Goal: Information Seeking & Learning: Learn about a topic

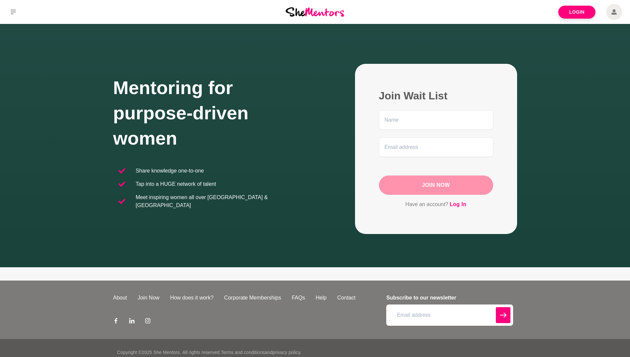
click at [319, 13] on img at bounding box center [315, 11] width 58 height 9
click at [617, 10] on span at bounding box center [614, 12] width 16 height 16
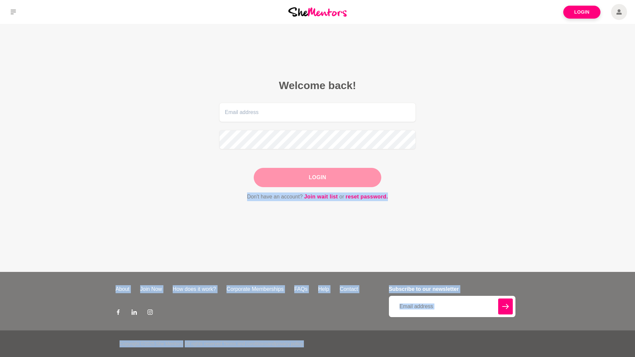
drag, startPoint x: 68, startPoint y: 230, endPoint x: 573, endPoint y: 347, distance: 518.3
click at [573, 347] on div "Login Welcome back! Login Don't have an account? Join wait list or reset passwo…" at bounding box center [317, 178] width 635 height 357
drag, startPoint x: 573, startPoint y: 347, endPoint x: 511, endPoint y: 237, distance: 126.3
click at [535, 235] on main "Welcome back! Login Don't have an account? Join wait list or reset password." at bounding box center [317, 148] width 635 height 248
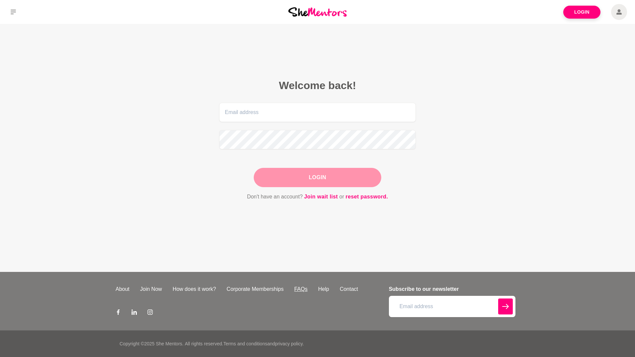
click at [306, 290] on link "FAQs" at bounding box center [301, 289] width 24 height 8
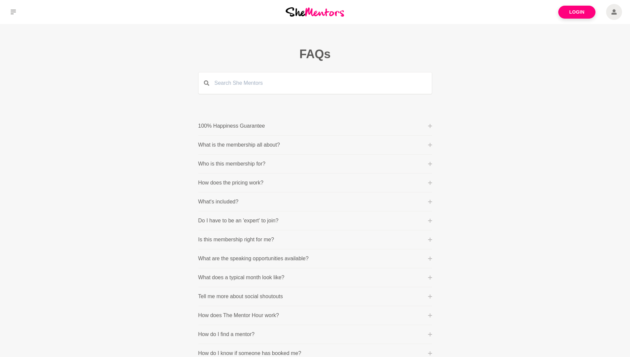
drag, startPoint x: 94, startPoint y: 167, endPoint x: 109, endPoint y: 158, distance: 18.0
click at [94, 167] on main "FAQs 100% Happiness Guarantee One of our core values is 'purpose before profit'…" at bounding box center [315, 304] width 630 height 560
click at [263, 144] on p "What is the membership all about?" at bounding box center [239, 145] width 82 height 8
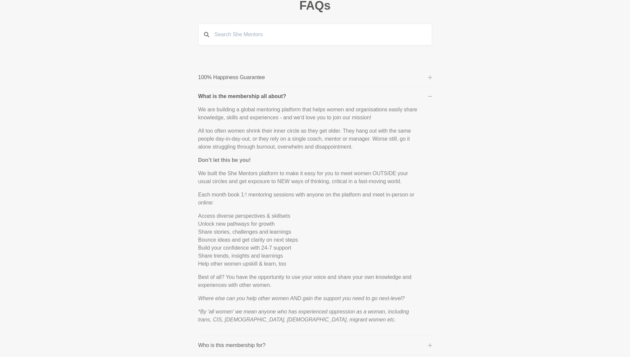
scroll to position [33, 0]
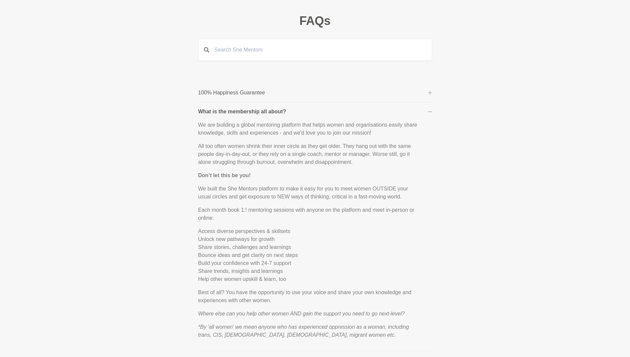
click at [274, 109] on p "What is the membership all about?" at bounding box center [242, 112] width 88 height 8
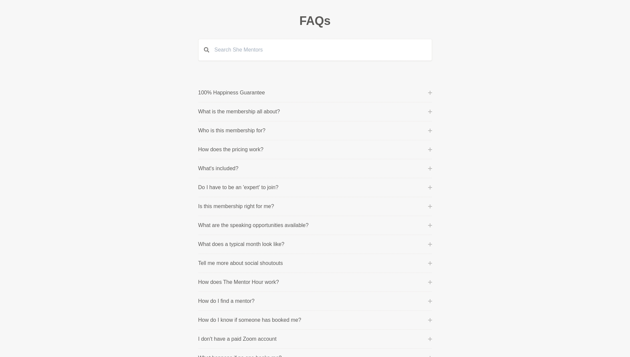
drag, startPoint x: 144, startPoint y: 132, endPoint x: 161, endPoint y: 135, distance: 17.9
click at [143, 132] on main "FAQs 100% Happiness Guarantee One of our core values is 'purpose before profit'…" at bounding box center [315, 271] width 630 height 560
click at [160, 180] on main "FAQs 100% Happiness Guarantee One of our core values is 'purpose before profit'…" at bounding box center [315, 271] width 630 height 560
click at [167, 159] on main "FAQs 100% Happiness Guarantee One of our core values is 'purpose before profit'…" at bounding box center [315, 271] width 630 height 560
click at [245, 147] on p "How does the pricing work?" at bounding box center [230, 149] width 65 height 8
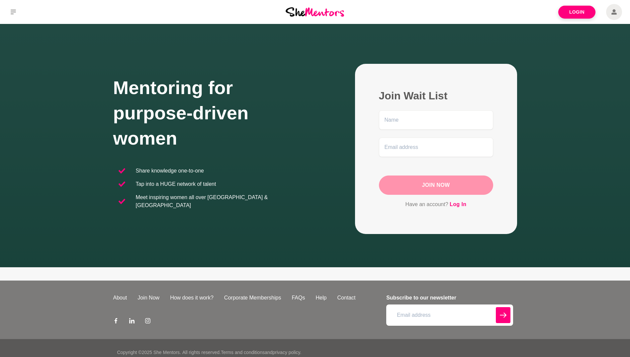
click at [617, 9] on span at bounding box center [614, 12] width 16 height 16
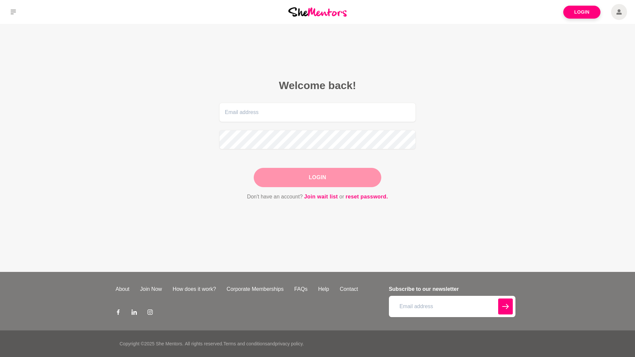
click at [621, 11] on icon at bounding box center [618, 12] width 5 height 16
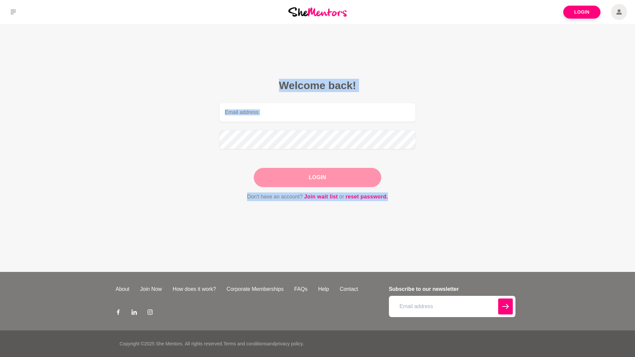
drag, startPoint x: 275, startPoint y: 83, endPoint x: 499, endPoint y: 207, distance: 256.7
click at [499, 207] on main "Welcome back! Login Don't have an account? Join wait list or reset password." at bounding box center [317, 148] width 635 height 248
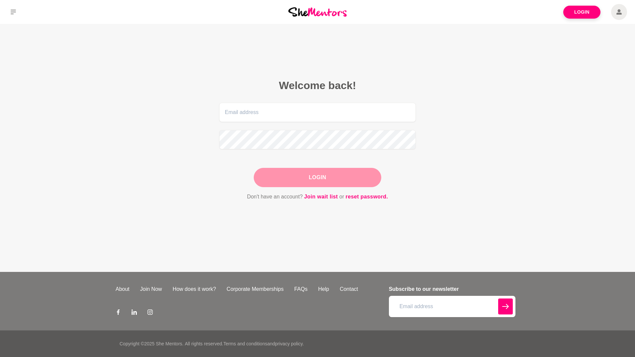
click at [499, 208] on main "Welcome back! Login Don't have an account? Join wait list or reset password." at bounding box center [317, 148] width 635 height 248
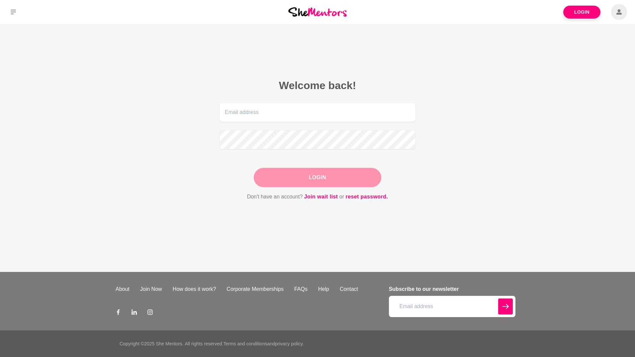
drag, startPoint x: 499, startPoint y: 208, endPoint x: 465, endPoint y: 116, distance: 98.3
click at [464, 116] on main "Welcome back! Login Don't have an account? Join wait list or reset password." at bounding box center [317, 148] width 635 height 248
click at [620, 11] on icon at bounding box center [618, 11] width 5 height 5
click at [621, 12] on icon at bounding box center [618, 12] width 5 height 16
click at [556, 60] on main "Welcome back! Login Don't have an account? Join wait list or reset password." at bounding box center [317, 148] width 635 height 248
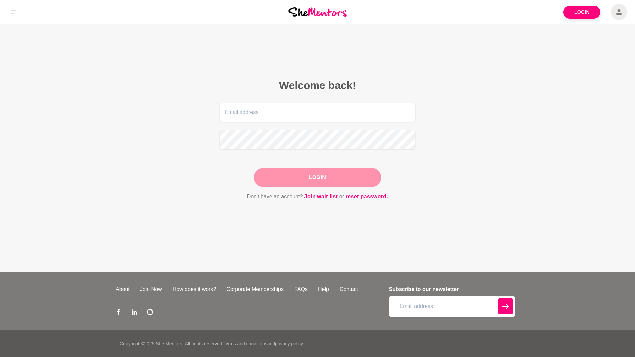
click at [534, 63] on main "Welcome back! Login Don't have an account? Join wait list or reset password." at bounding box center [317, 148] width 635 height 248
click at [621, 15] on icon at bounding box center [618, 12] width 5 height 16
click at [481, 215] on main "Welcome back! Login Don't have an account? Join wait list or reset password." at bounding box center [317, 148] width 635 height 248
click at [298, 289] on link "FAQs" at bounding box center [301, 289] width 24 height 8
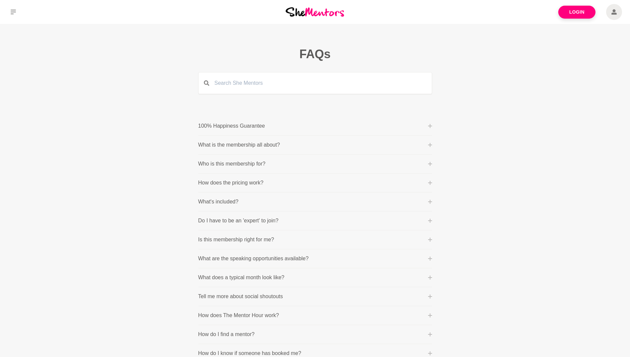
click at [206, 202] on p "What's included?" at bounding box center [218, 202] width 40 height 8
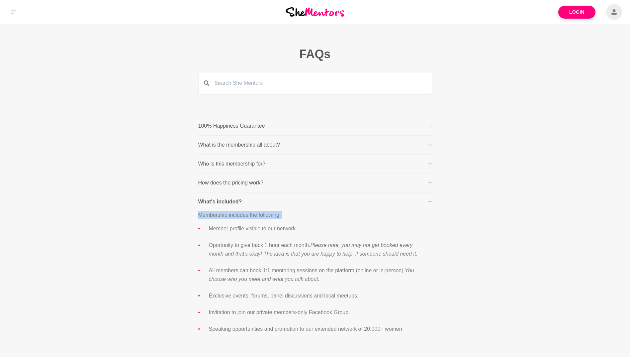
drag, startPoint x: 161, startPoint y: 218, endPoint x: 138, endPoint y: 221, distance: 23.1
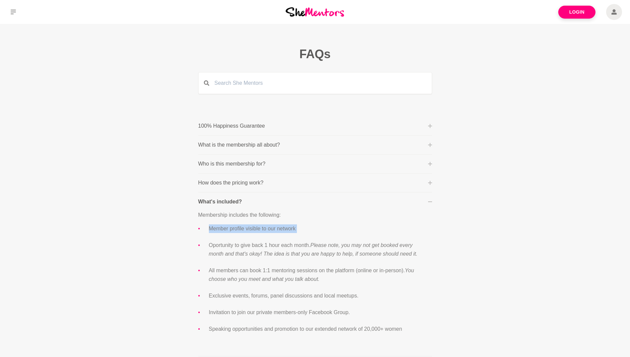
drag, startPoint x: 138, startPoint y: 221, endPoint x: 110, endPoint y: 222, distance: 28.9
click at [241, 183] on p "How does the pricing work?" at bounding box center [230, 183] width 65 height 8
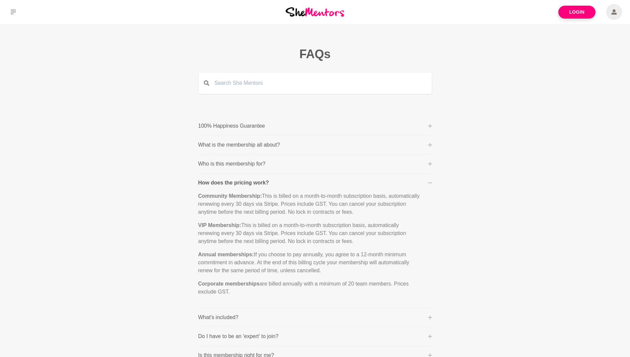
click at [245, 128] on p "100% Happiness Guarantee" at bounding box center [231, 126] width 67 height 8
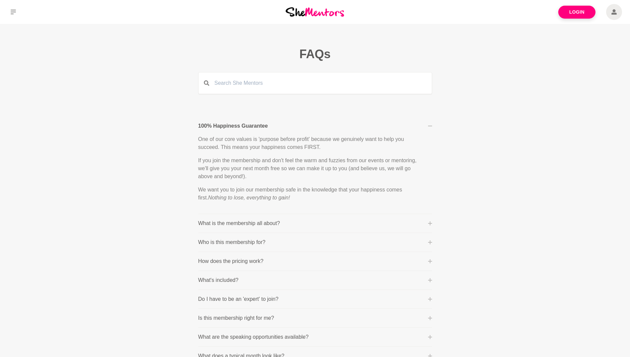
click at [245, 126] on p "100% Happiness Guarantee" at bounding box center [233, 126] width 70 height 8
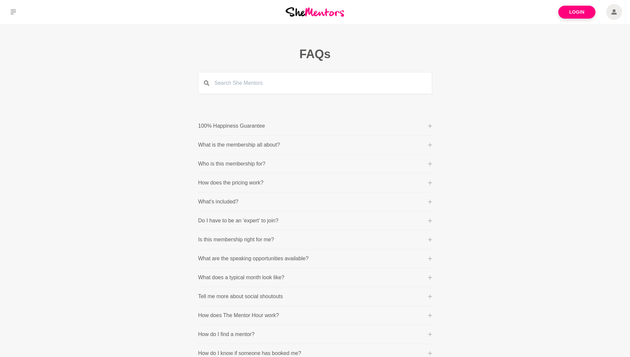
click at [244, 142] on p "What is the membership all about?" at bounding box center [239, 145] width 82 height 8
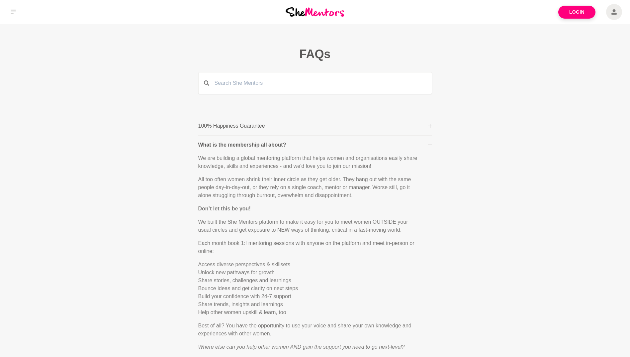
click at [206, 165] on p "We are building a global mentoring platform that helps women and organisations …" at bounding box center [309, 162] width 223 height 16
click at [248, 161] on p "We are building a global mentoring platform that helps women and organisations …" at bounding box center [309, 162] width 223 height 16
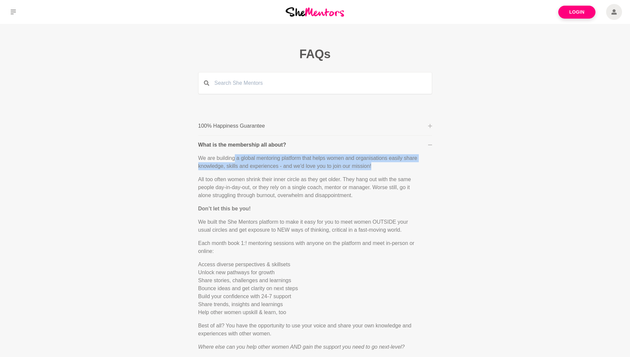
drag, startPoint x: 235, startPoint y: 156, endPoint x: 375, endPoint y: 163, distance: 140.3
click at [375, 163] on p "We are building a global mentoring platform that helps women and organisations …" at bounding box center [309, 162] width 223 height 16
copy p "a global mentoring platform that helps women and organisations easily share kno…"
drag, startPoint x: 127, startPoint y: 139, endPoint x: 121, endPoint y: 154, distance: 15.4
